Goal: Transaction & Acquisition: Purchase product/service

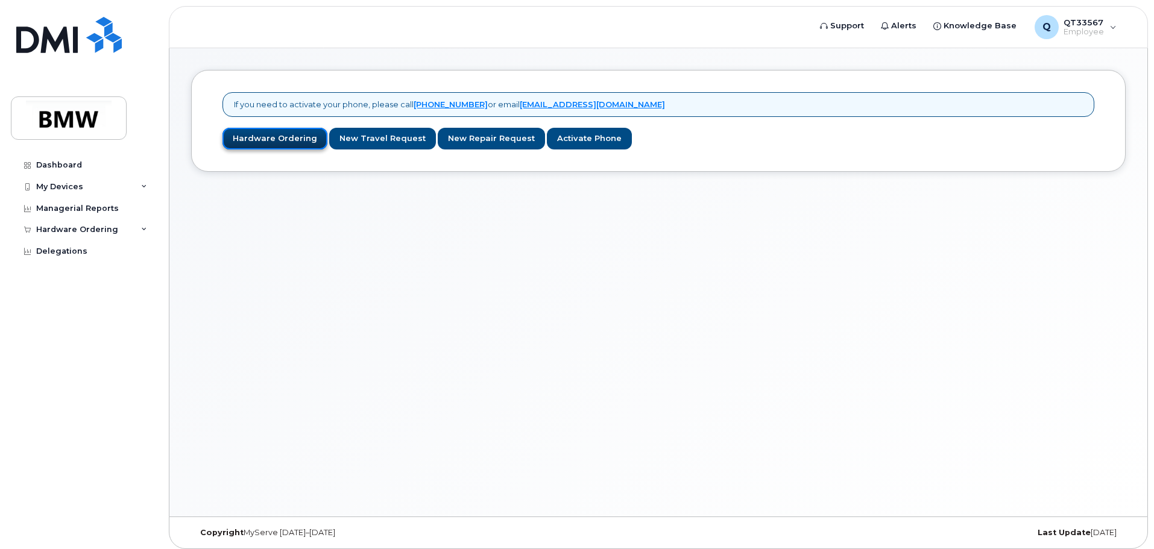
click at [257, 136] on link "Hardware Ordering" at bounding box center [274, 139] width 105 height 22
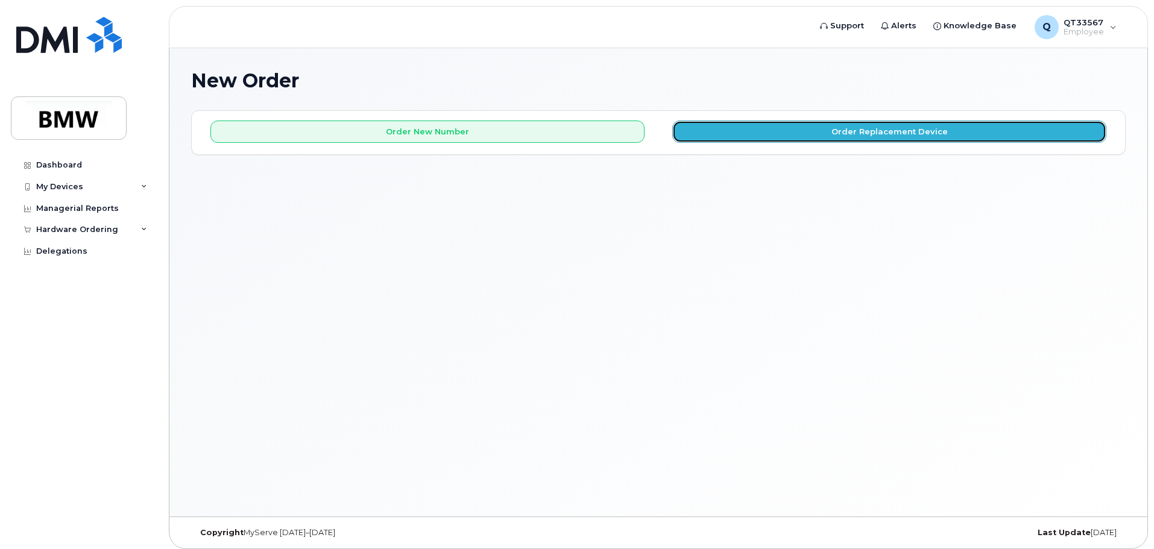
click at [790, 134] on button "Order Replacement Device" at bounding box center [889, 132] width 434 height 22
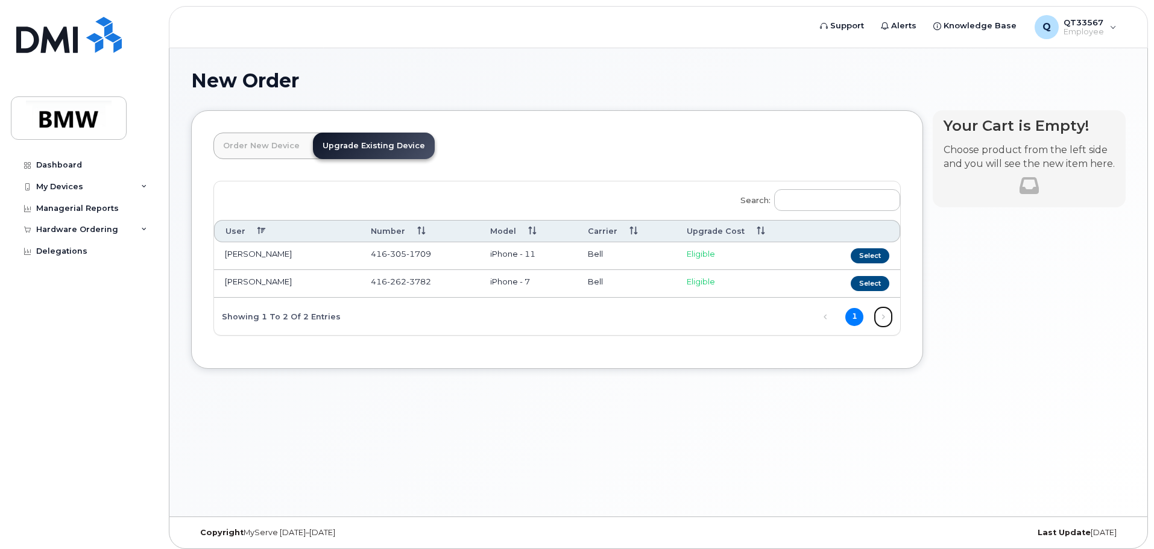
click at [881, 317] on link "Next" at bounding box center [883, 317] width 18 height 18
click at [83, 183] on div "My Devices" at bounding box center [84, 187] width 146 height 22
click at [48, 182] on div "My Devices" at bounding box center [59, 187] width 47 height 10
click at [21, 185] on div "My Devices" at bounding box center [84, 187] width 146 height 22
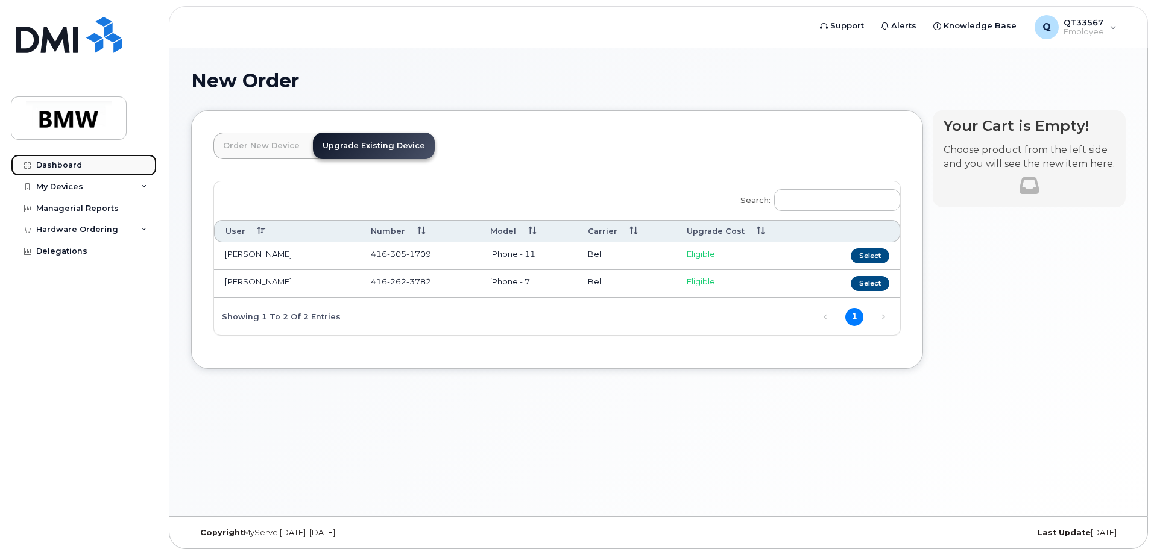
click at [42, 157] on link "Dashboard" at bounding box center [84, 165] width 146 height 22
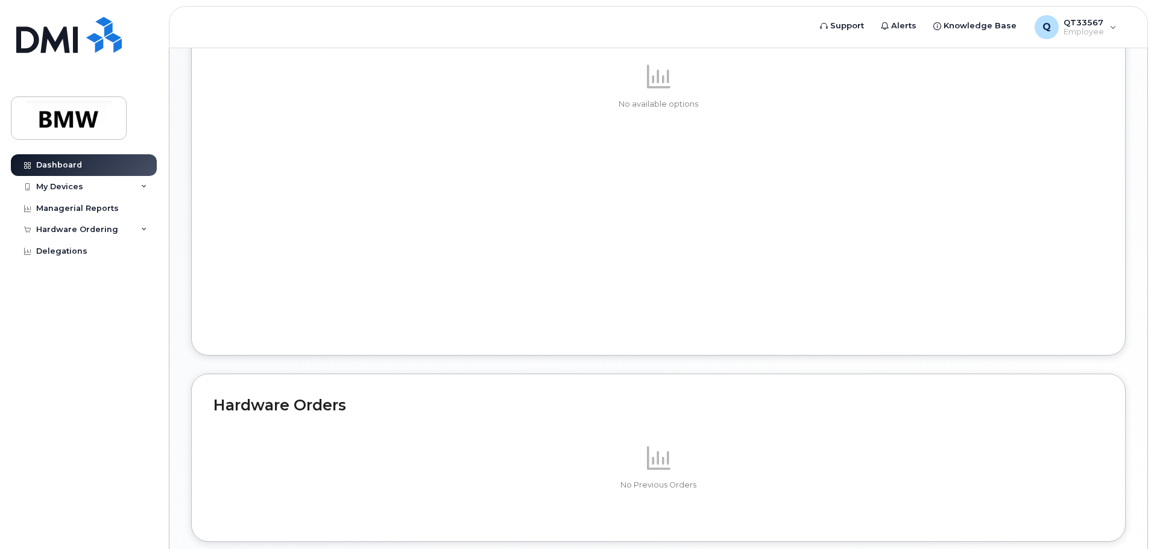
scroll to position [543, 0]
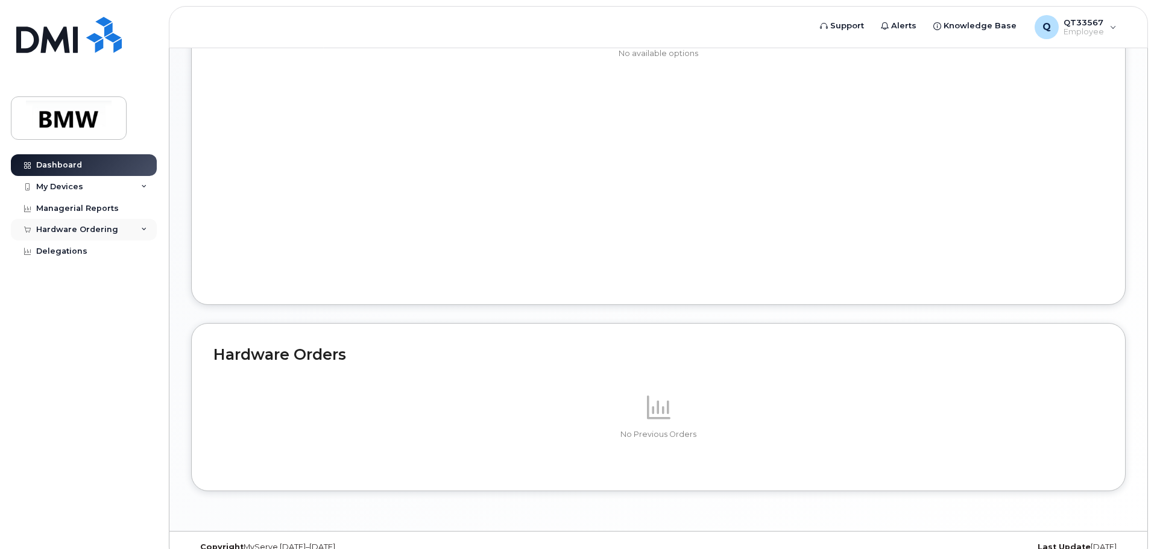
click at [137, 229] on div "Hardware Ordering" at bounding box center [84, 230] width 146 height 22
click at [81, 271] on div "New Order" at bounding box center [65, 274] width 46 height 11
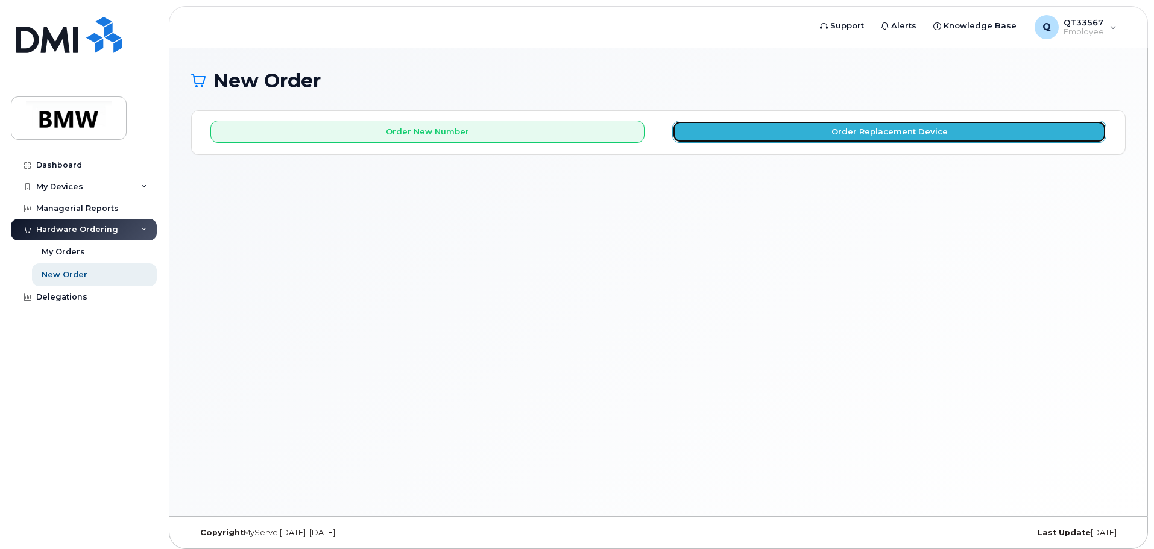
click at [767, 142] on button "Order Replacement Device" at bounding box center [889, 132] width 434 height 22
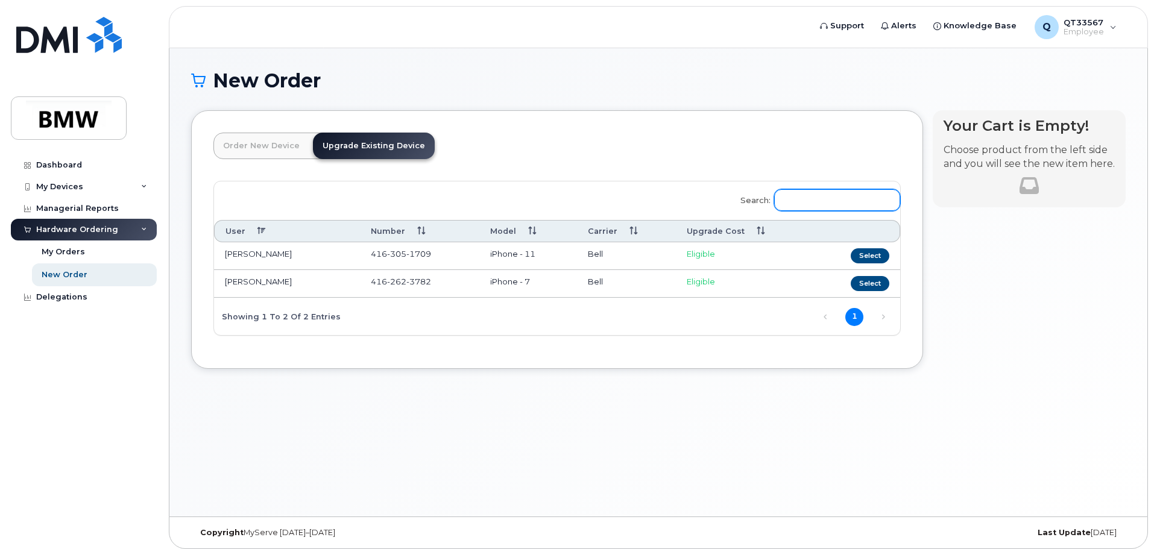
click at [808, 200] on input "Search:" at bounding box center [837, 200] width 126 height 22
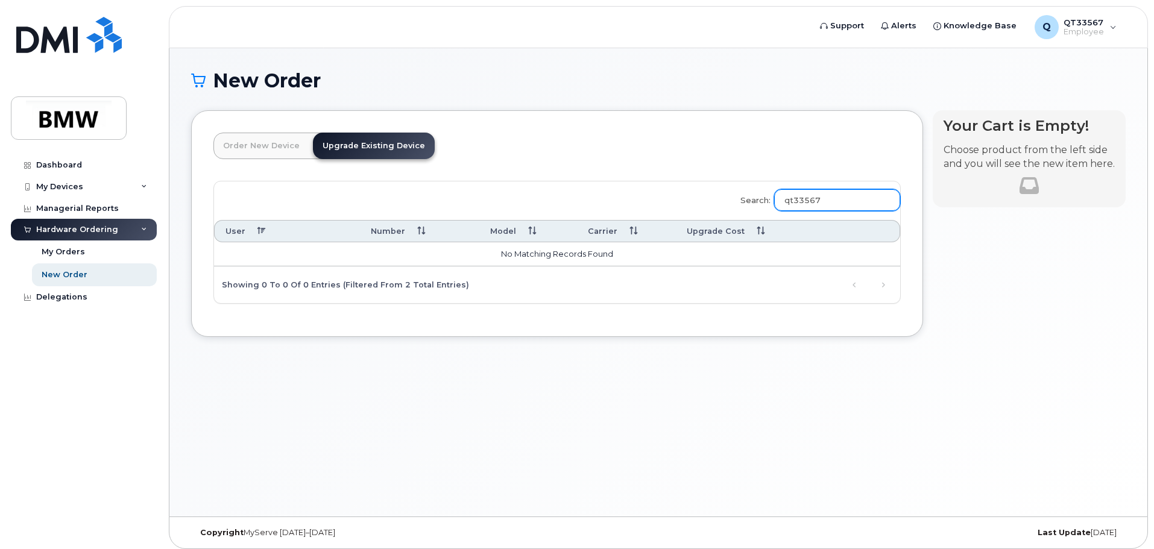
type input "qt33567"
click at [233, 140] on link "Order New Device" at bounding box center [261, 146] width 96 height 27
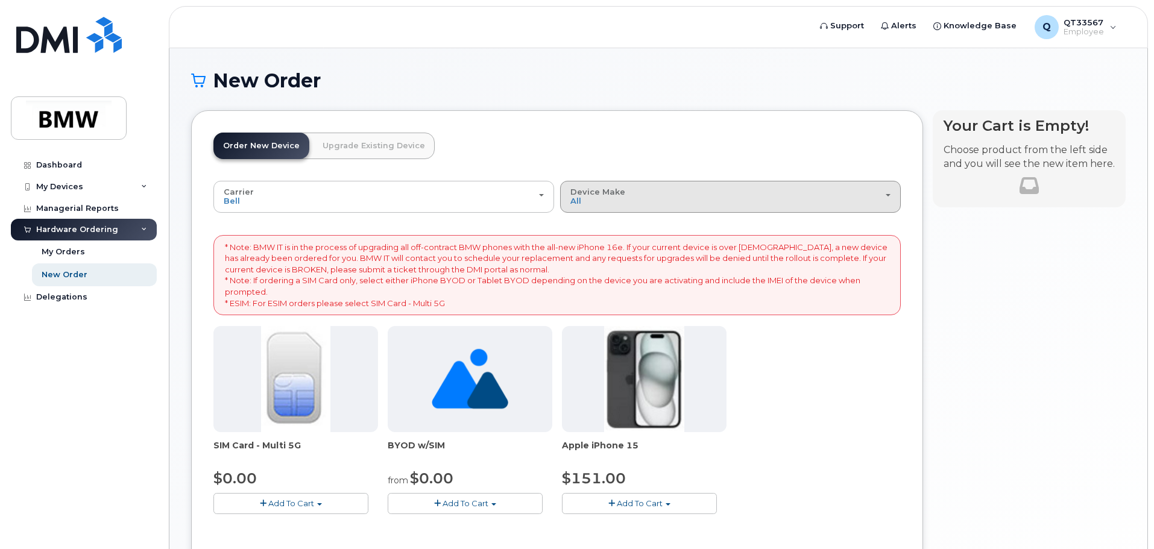
click at [737, 190] on div "Device Make All iPhone Unknown" at bounding box center [730, 196] width 320 height 19
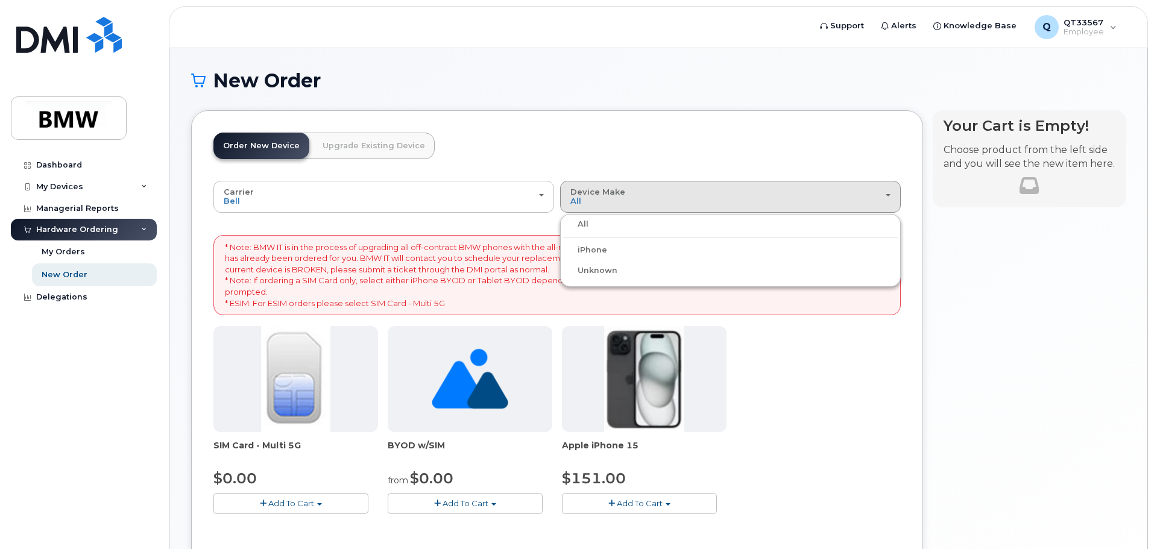
click at [567, 247] on label "iPhone" at bounding box center [585, 250] width 44 height 14
click at [0, 0] on input "iPhone" at bounding box center [0, 0] width 0 height 0
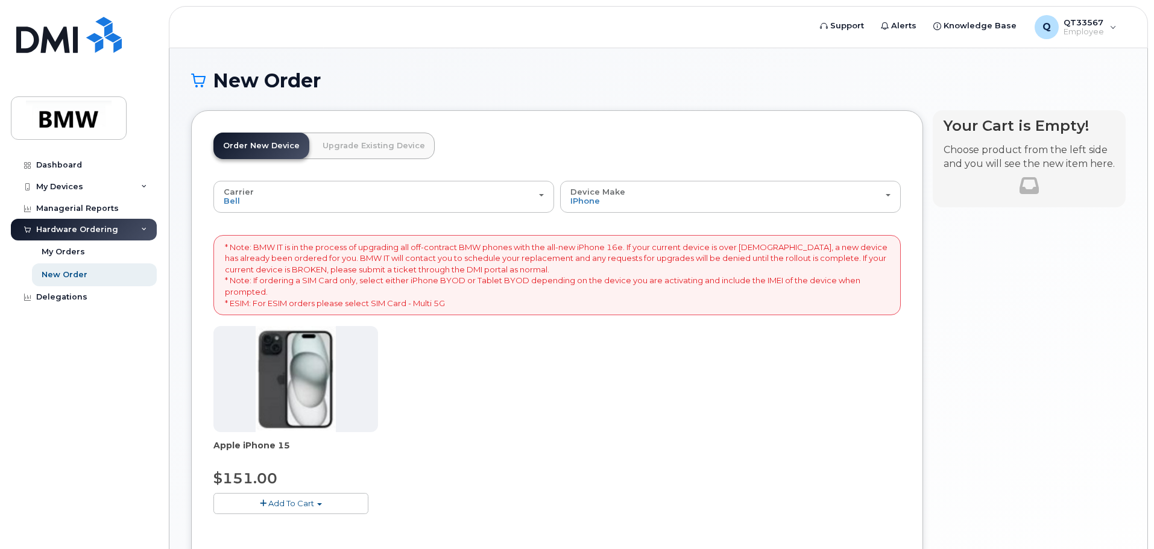
click at [333, 391] on img at bounding box center [296, 379] width 80 height 106
click at [69, 163] on div "Dashboard" at bounding box center [59, 165] width 46 height 10
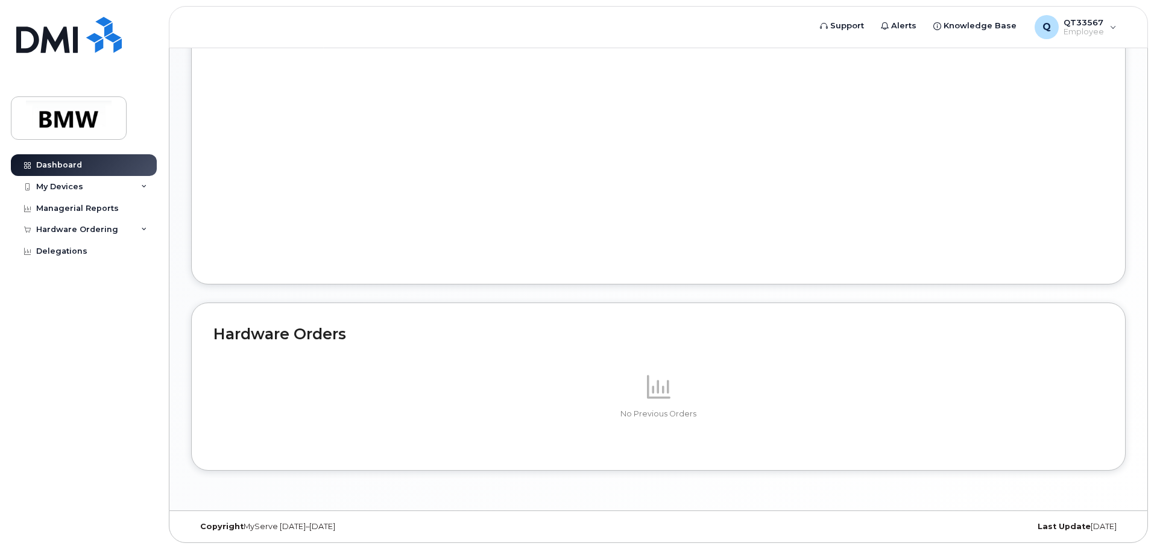
scroll to position [153, 0]
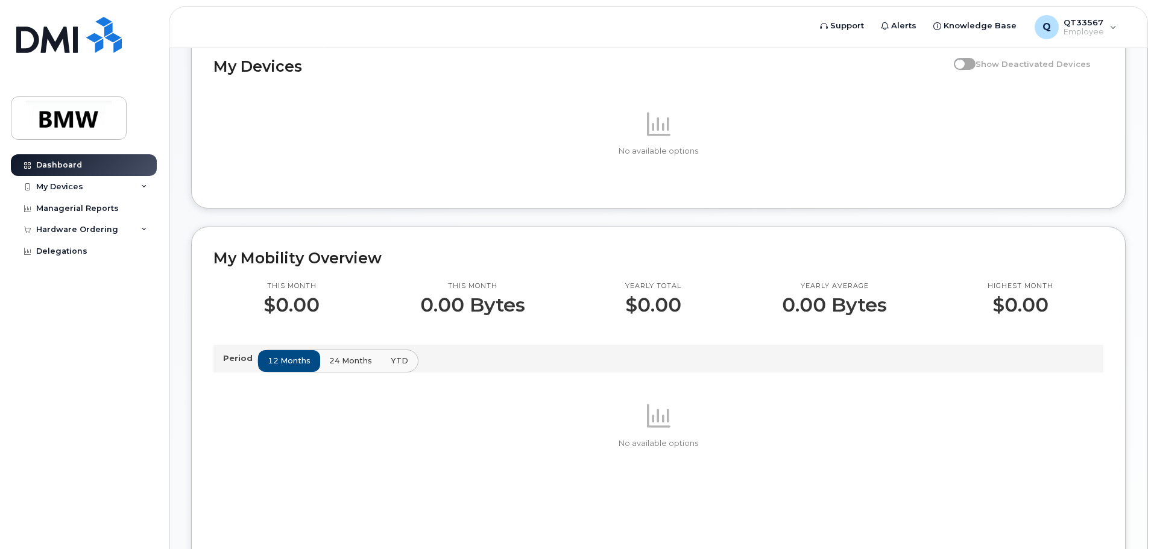
drag, startPoint x: 658, startPoint y: 268, endPoint x: 626, endPoint y: 201, distance: 74.4
click at [627, 201] on div "My Devices Show Deactivated Devices No available options" at bounding box center [658, 119] width 934 height 178
